Goal: Navigation & Orientation: Find specific page/section

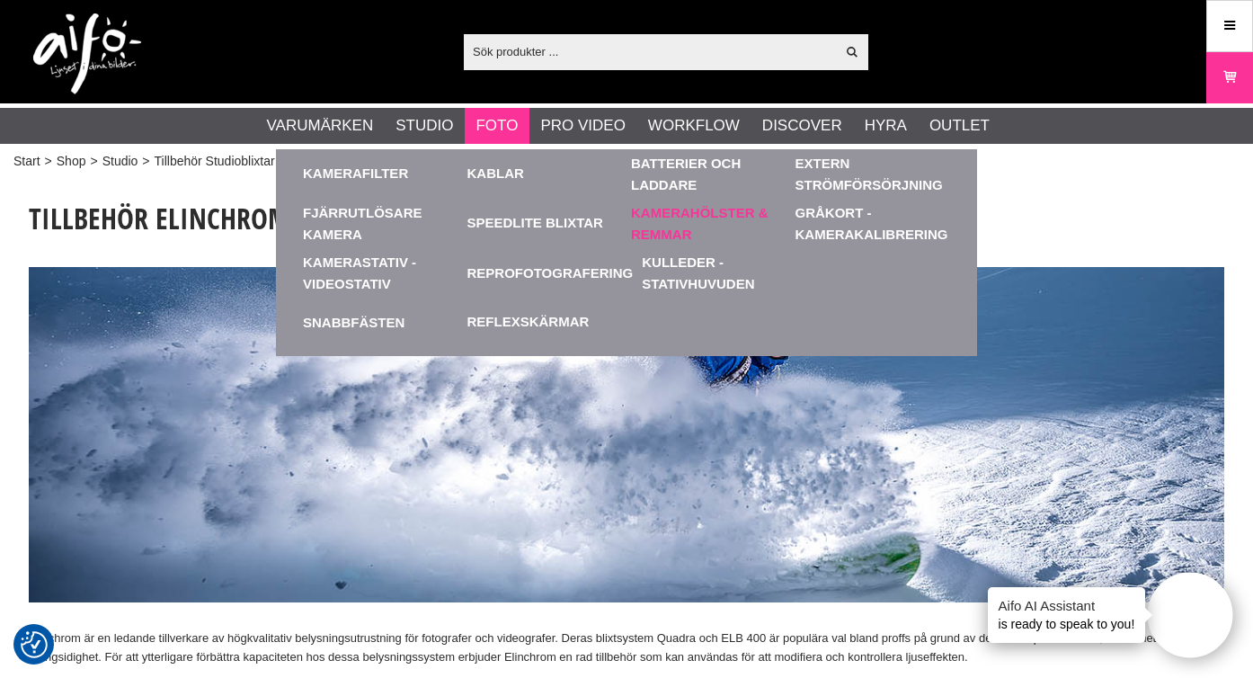
click at [698, 222] on link "Kamerahölster & Remmar" at bounding box center [709, 223] width 156 height 49
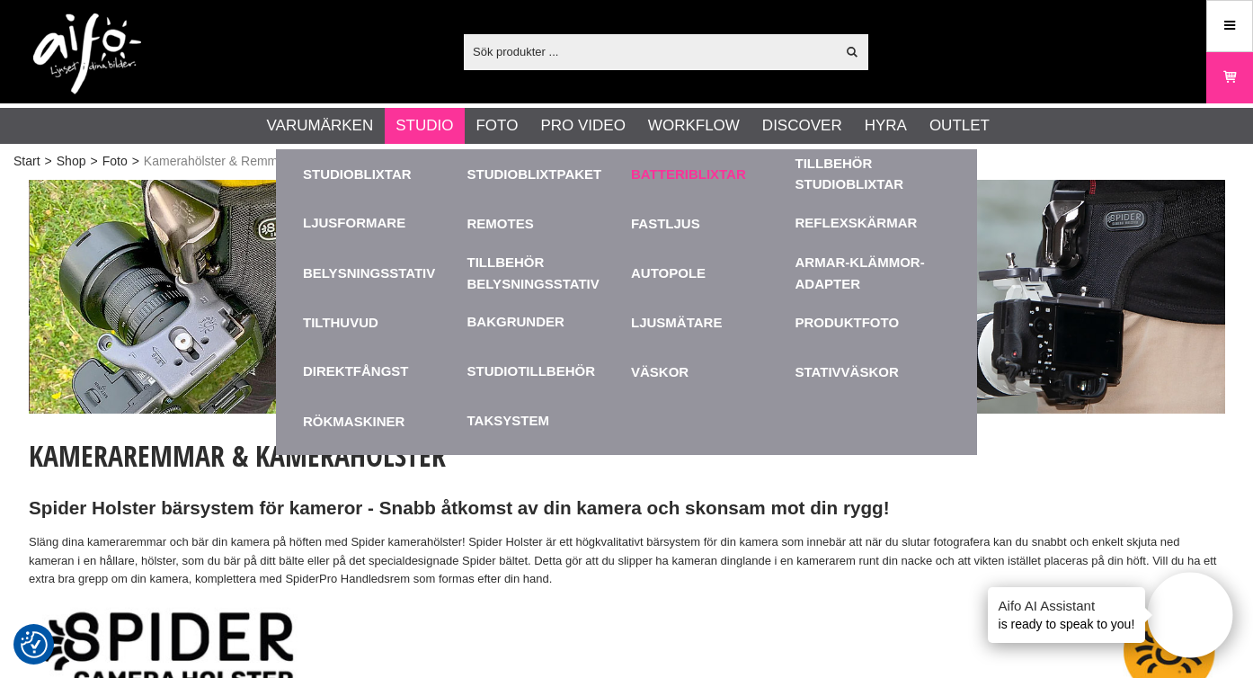
click at [670, 169] on link "Batteriblixtar" at bounding box center [709, 173] width 156 height 49
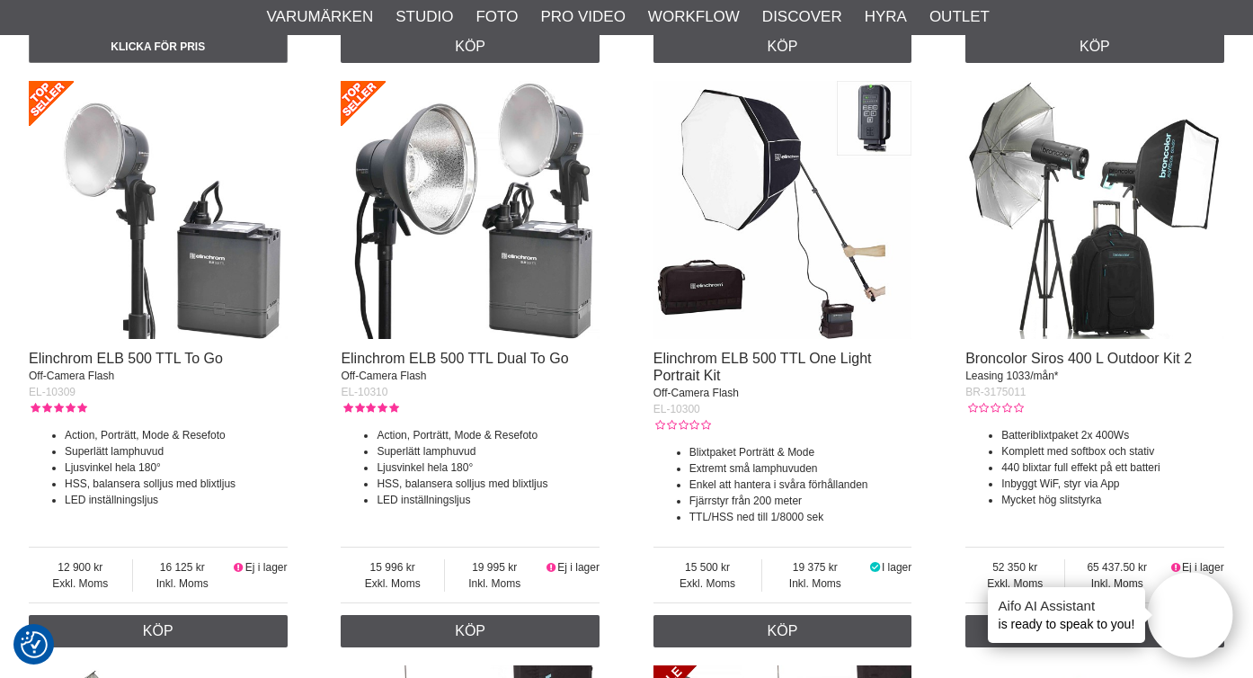
scroll to position [2106, 0]
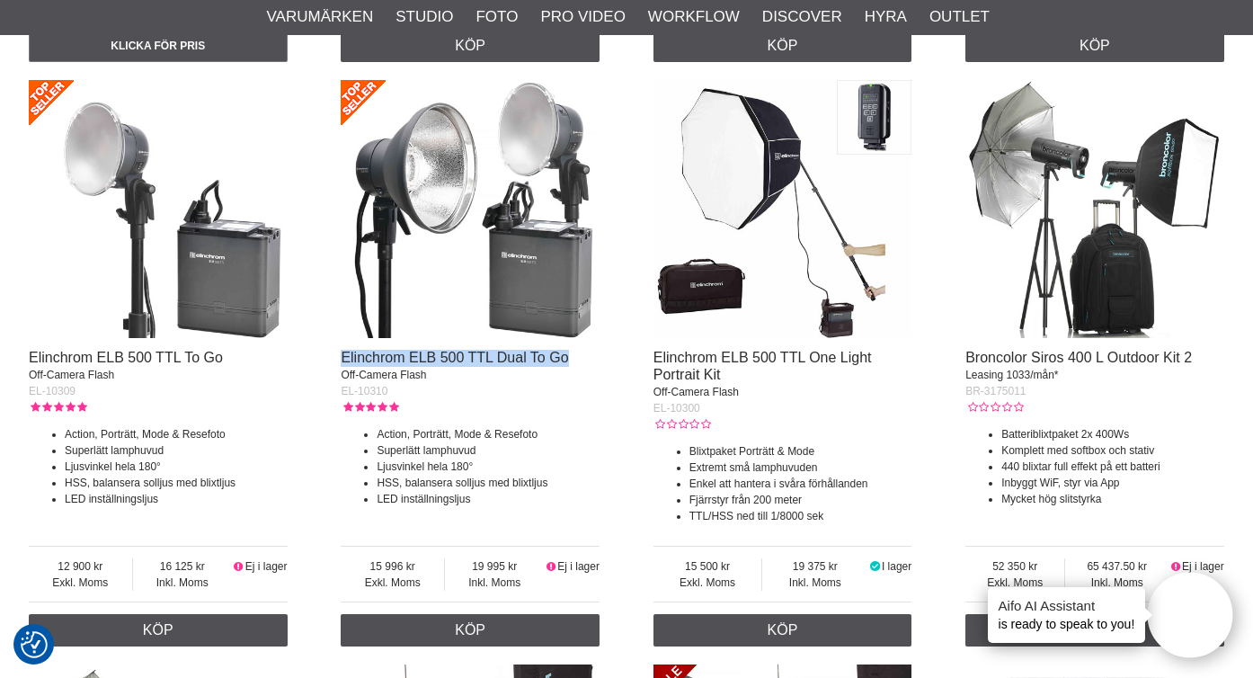
drag, startPoint x: 340, startPoint y: 356, endPoint x: 570, endPoint y: 357, distance: 230.2
click at [570, 357] on div "Elinchrom ONE | Off Camera Flash Kit Off-Camera Flash EL-20932 Porträtt, Mode &…" at bounding box center [627, 323] width 1196 height 2904
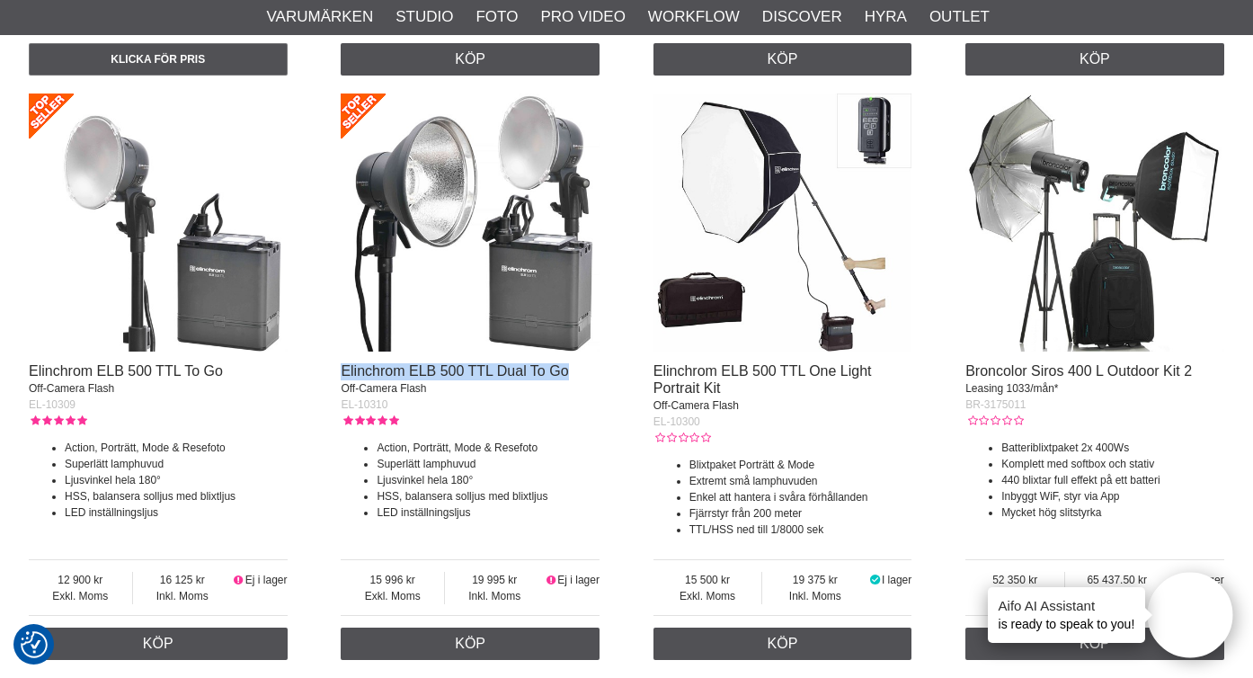
scroll to position [2086, 0]
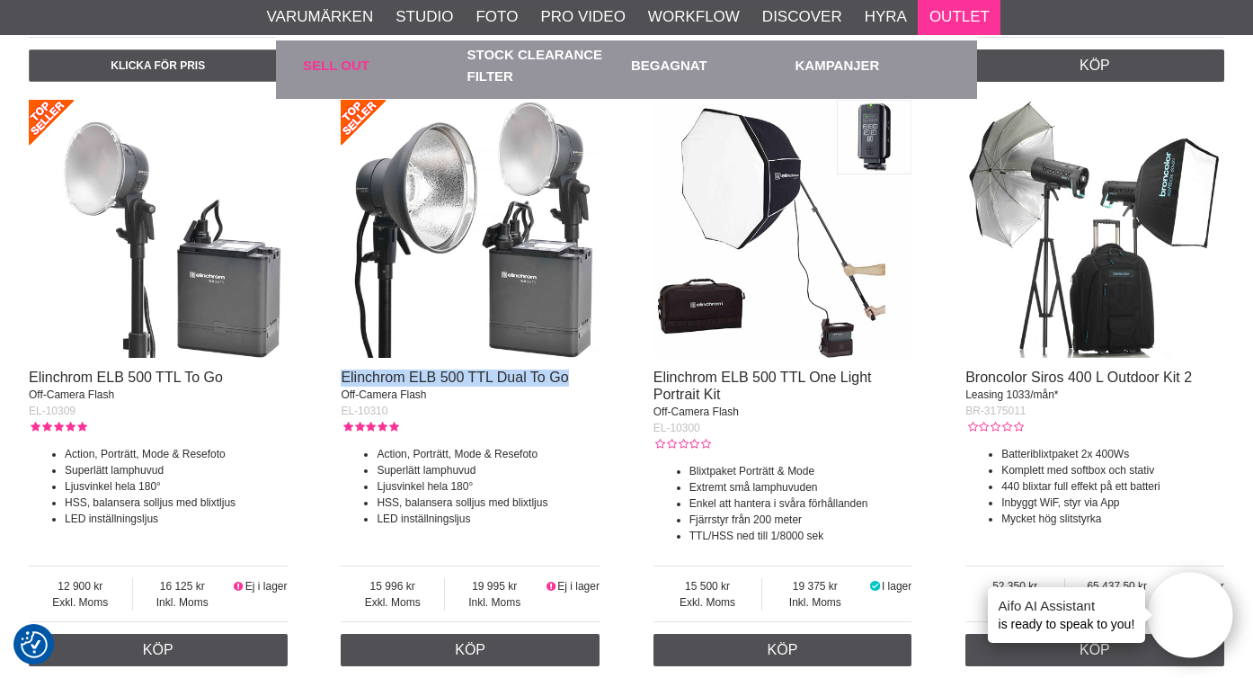
click at [346, 60] on link "Sell out" at bounding box center [381, 64] width 156 height 49
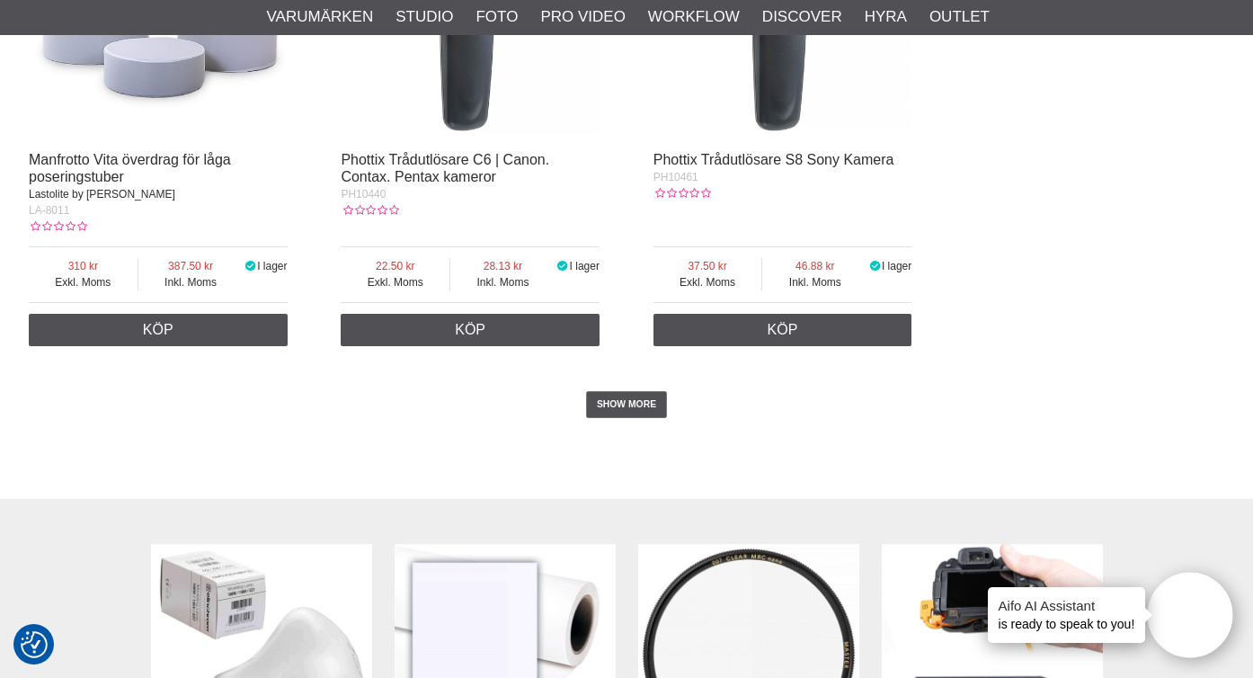
scroll to position [3453, 0]
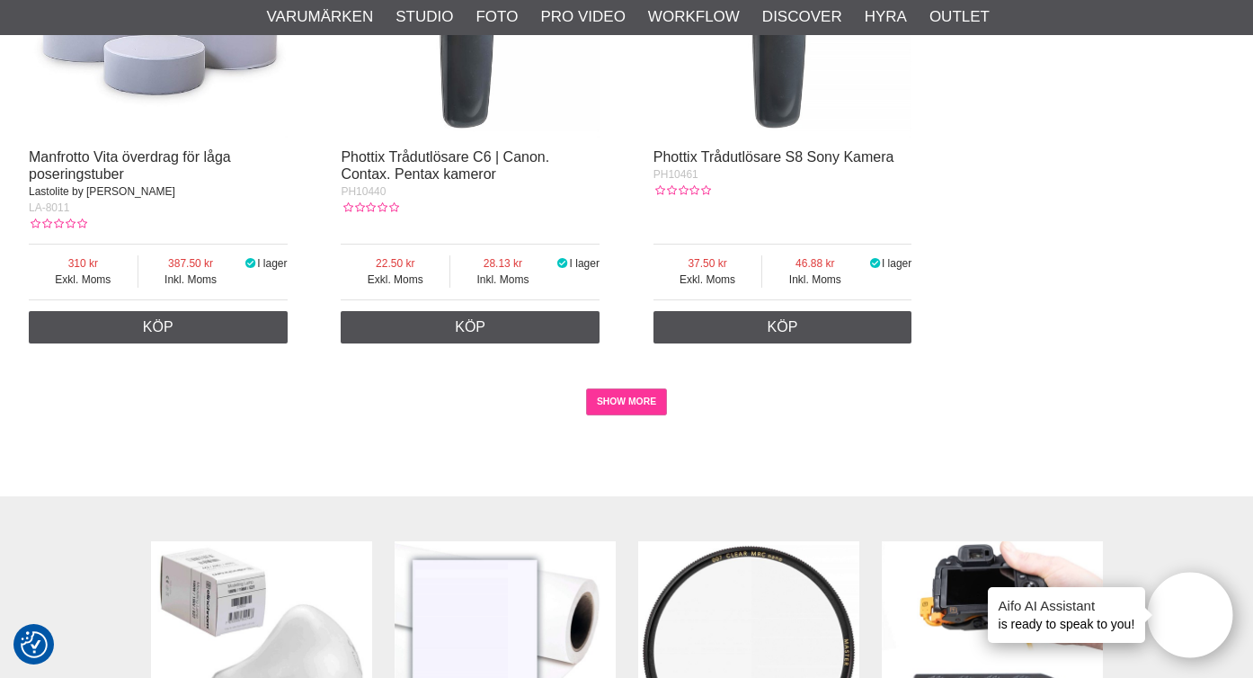
click at [628, 405] on link "SHOW MORE" at bounding box center [627, 401] width 82 height 27
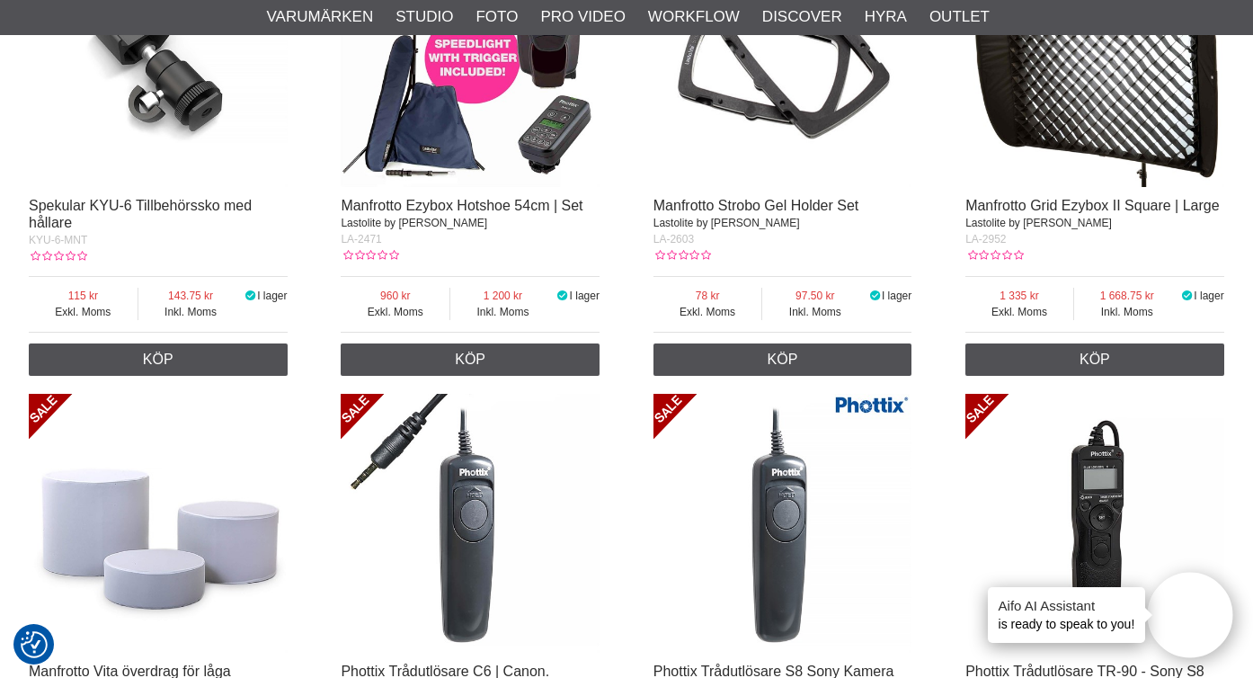
scroll to position [2706, 0]
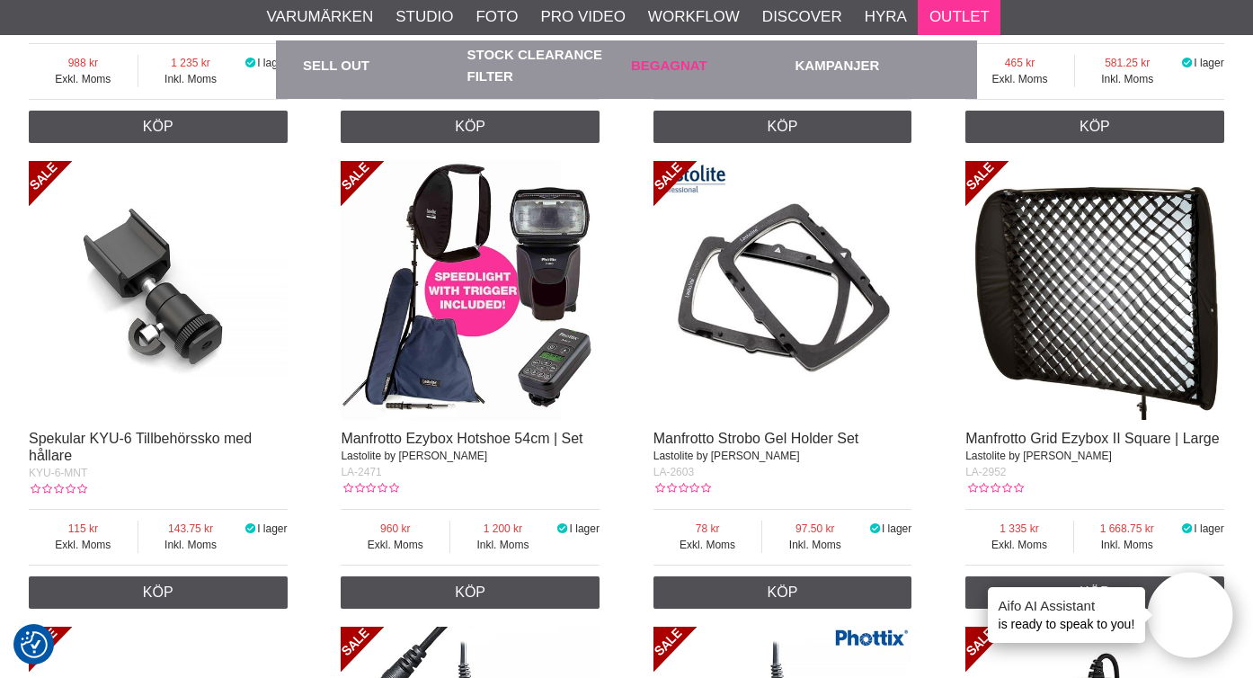
click at [688, 65] on link "Begagnat" at bounding box center [709, 64] width 156 height 49
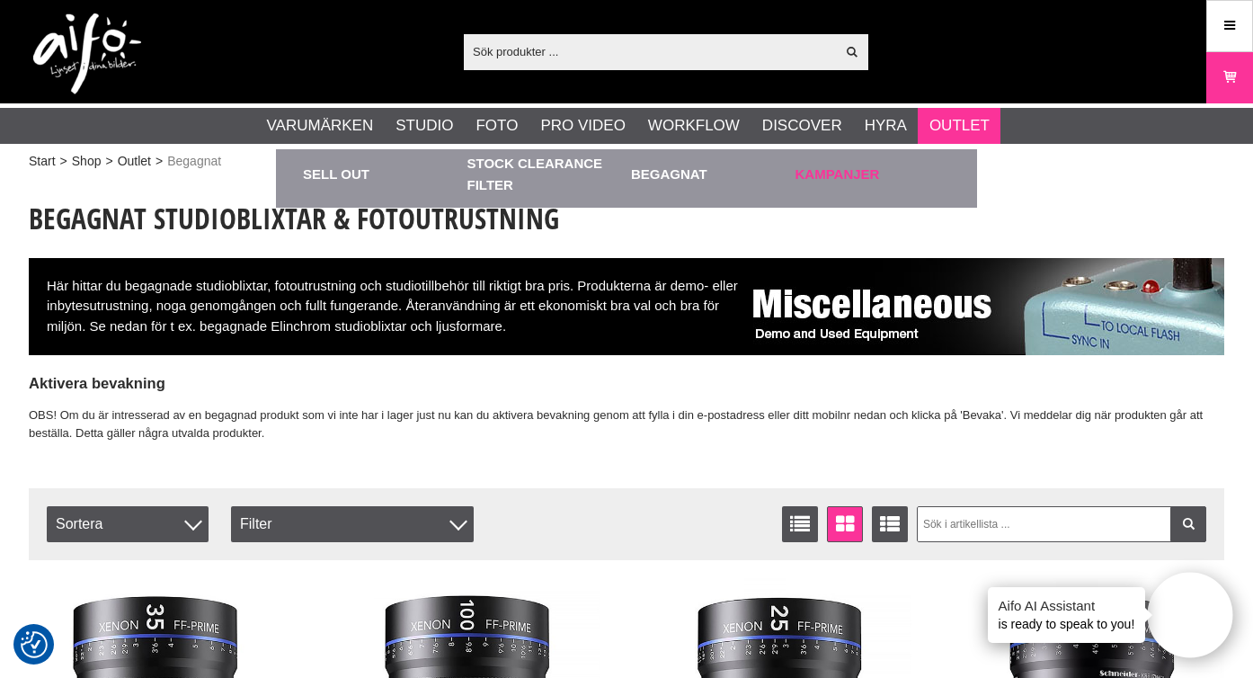
click at [824, 170] on link "Kampanjer" at bounding box center [874, 173] width 156 height 49
